Goal: Book appointment/travel/reservation

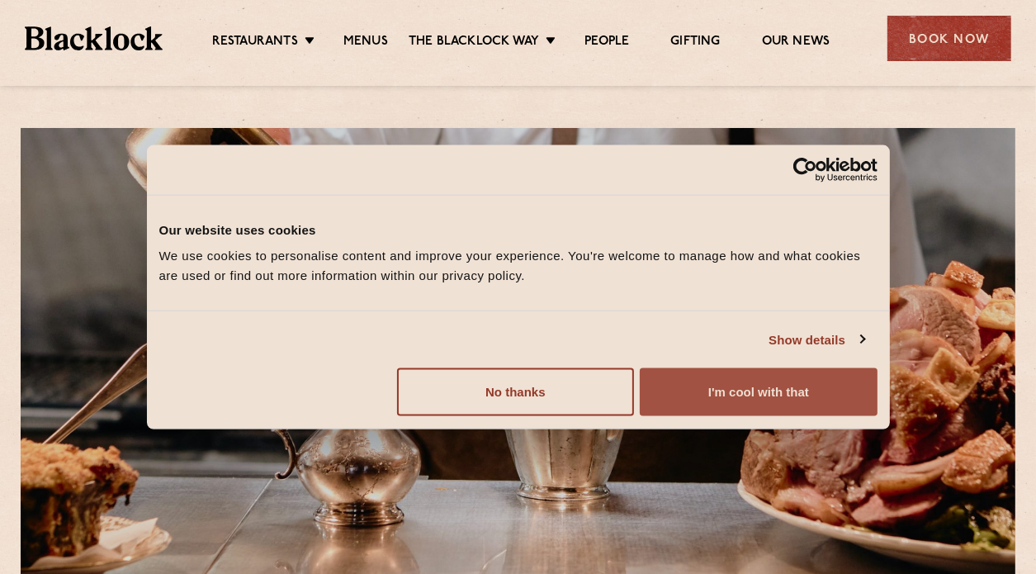
click at [688, 388] on button "I'm cool with that" at bounding box center [758, 392] width 237 height 48
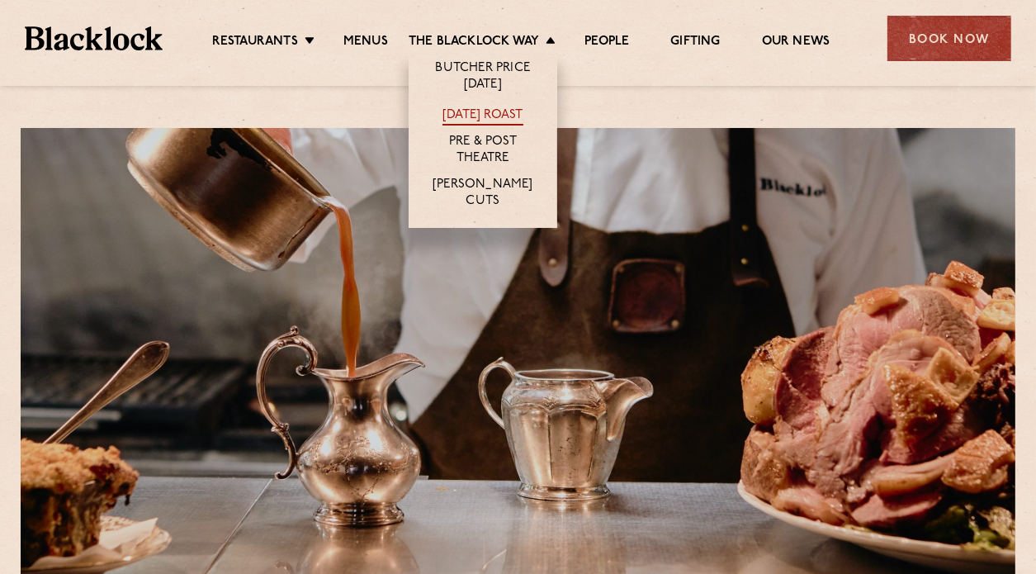
click at [478, 119] on link "[DATE] Roast" at bounding box center [482, 116] width 80 height 18
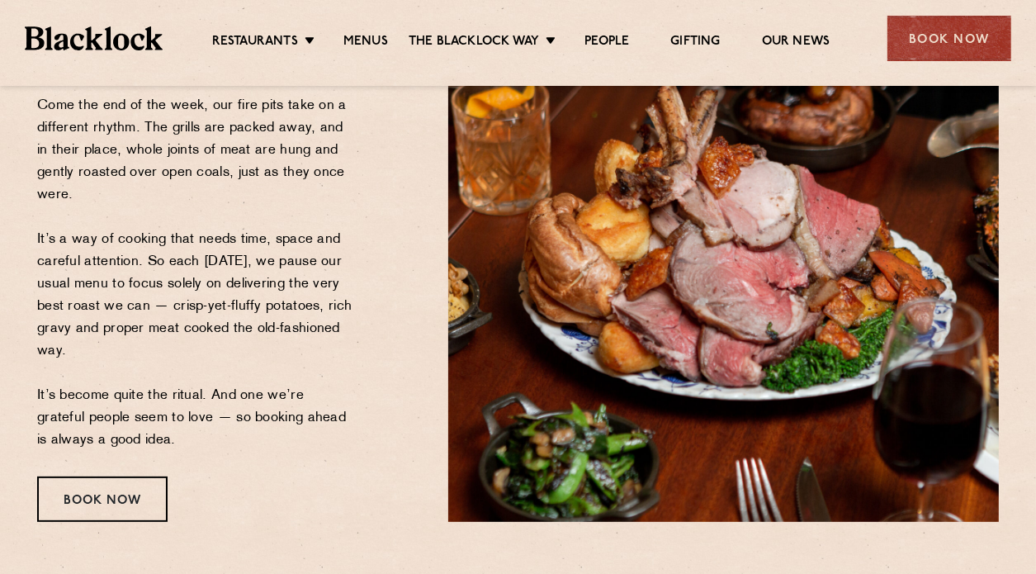
scroll to position [273, 0]
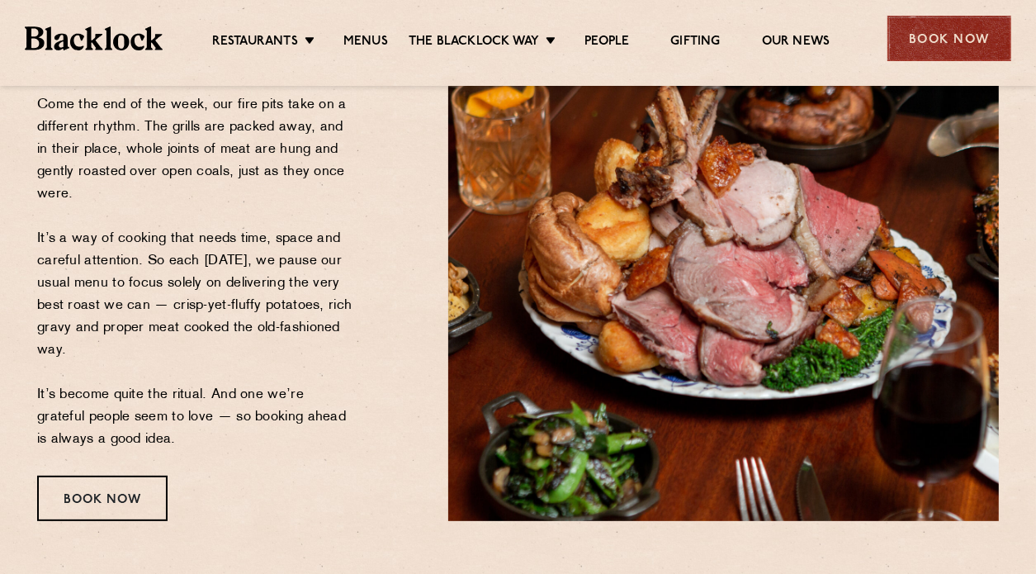
click at [906, 33] on div "Book Now" at bounding box center [949, 38] width 124 height 45
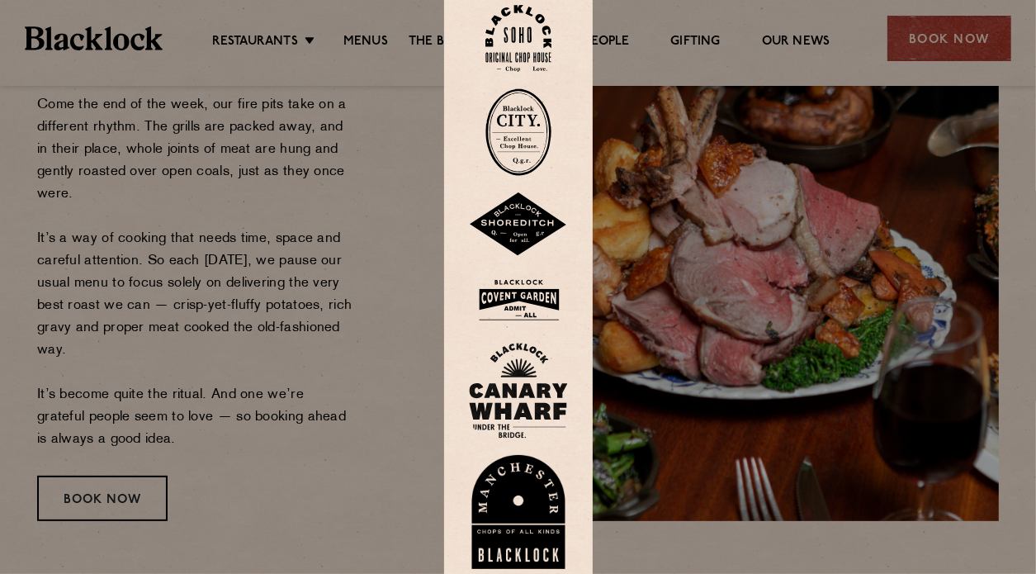
click at [531, 42] on img at bounding box center [518, 38] width 66 height 67
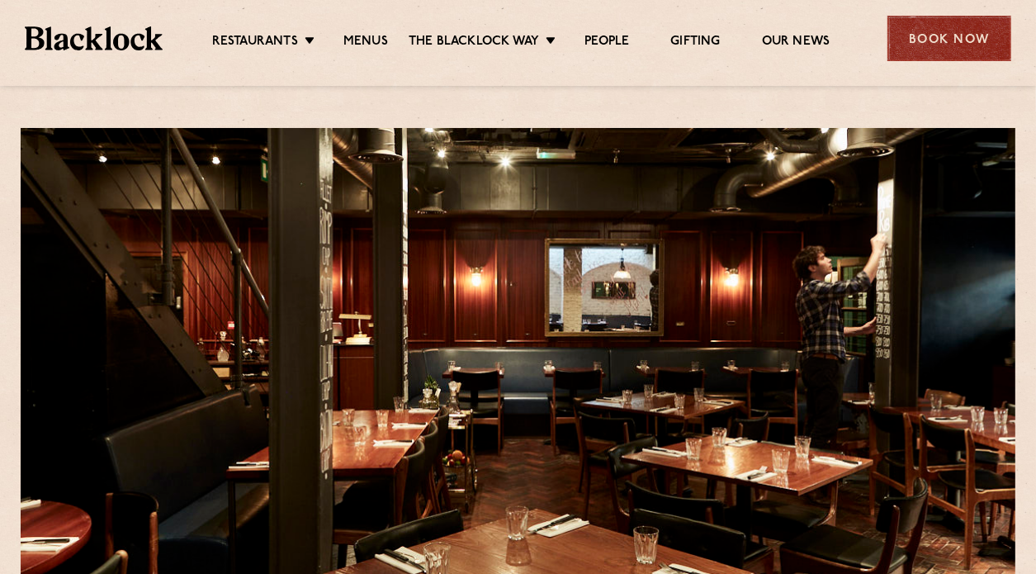
click at [929, 49] on div "Book Now" at bounding box center [949, 38] width 124 height 45
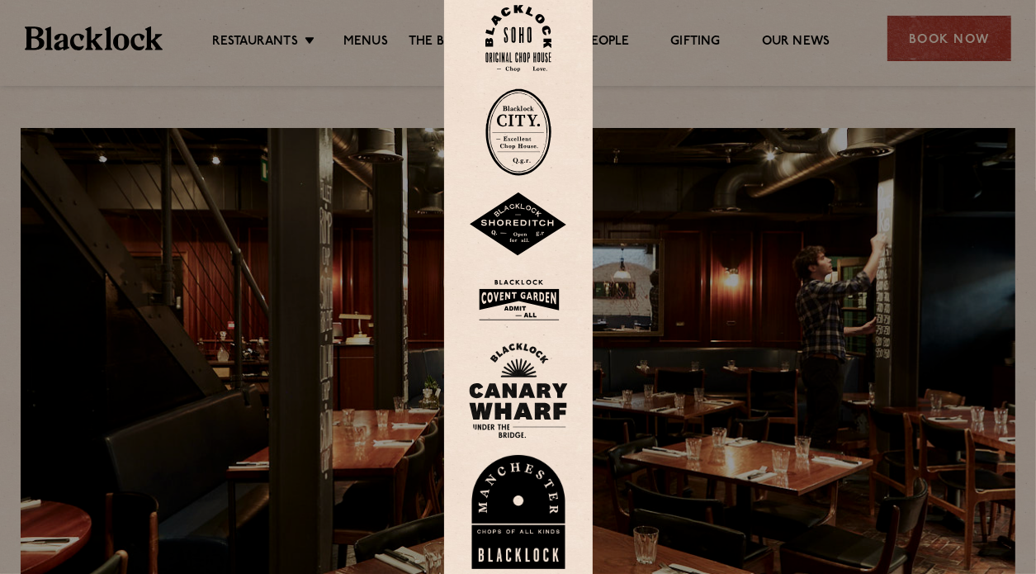
click at [559, 57] on link at bounding box center [518, 38] width 99 height 67
